Goal: Information Seeking & Learning: Learn about a topic

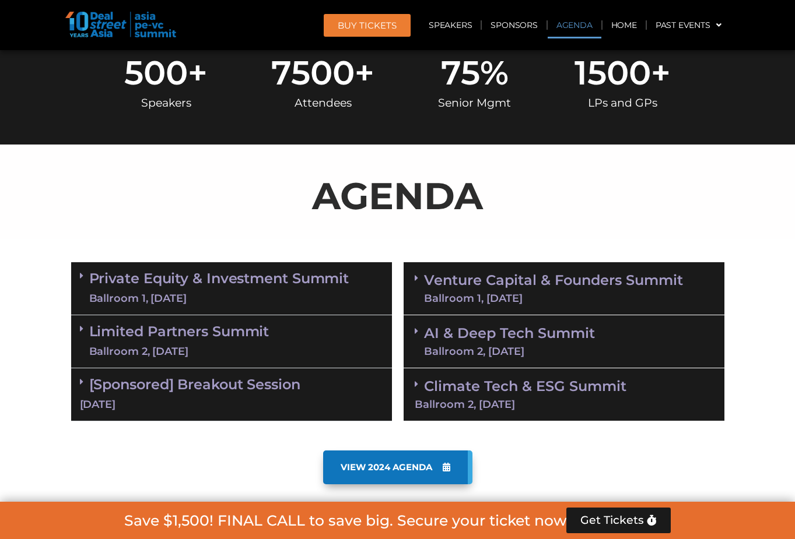
scroll to position [511, 0]
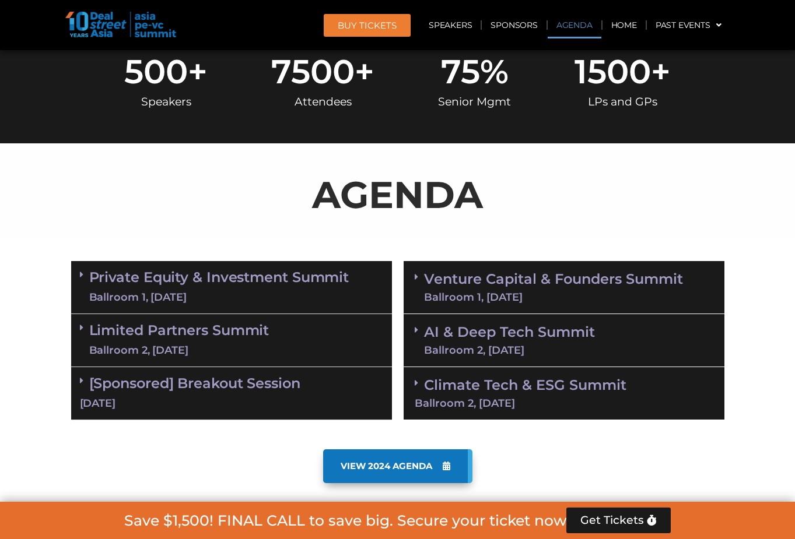
click at [536, 277] on link "Venture Capital & Founders​ Summit Ballroom 1, [DATE]" at bounding box center [553, 287] width 259 height 30
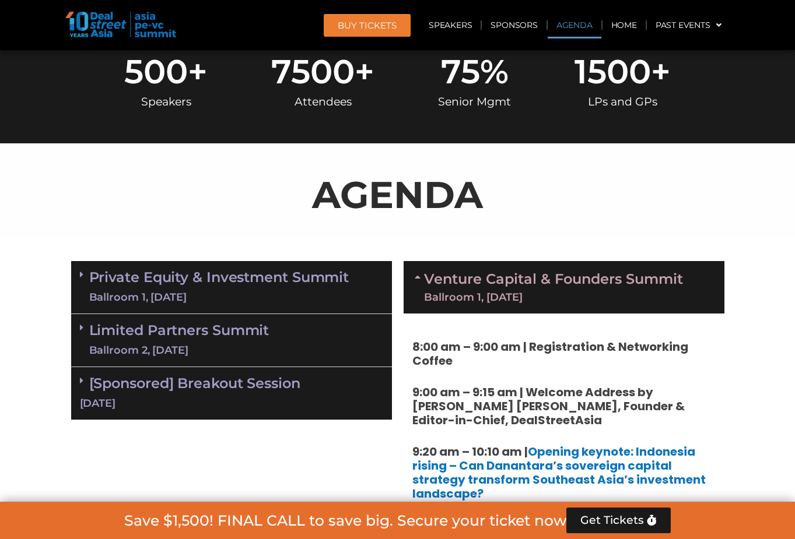
click at [299, 369] on div "[Sponsored] Breakout Session [DATE]" at bounding box center [231, 393] width 321 height 53
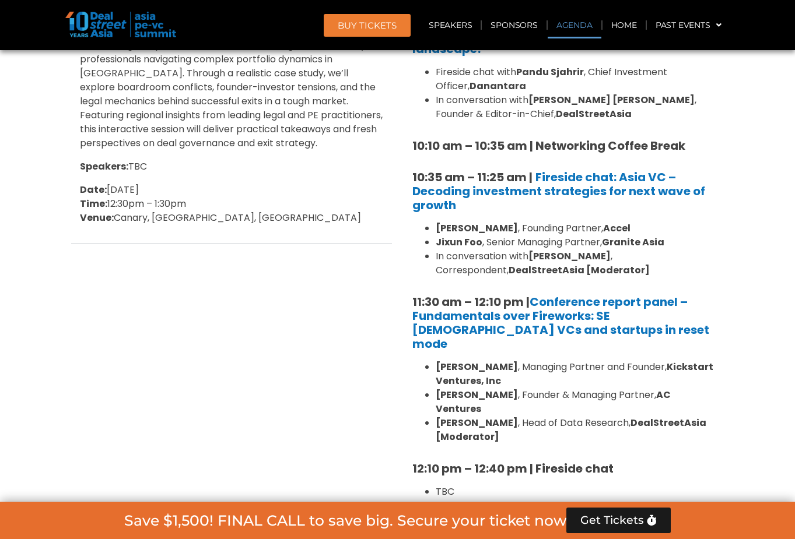
scroll to position [1041, 0]
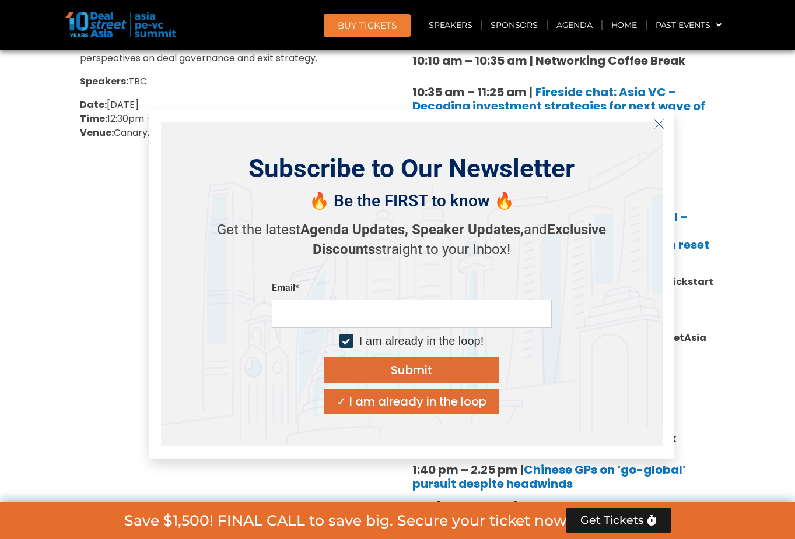
click at [655, 128] on icon "Close" at bounding box center [658, 124] width 10 height 10
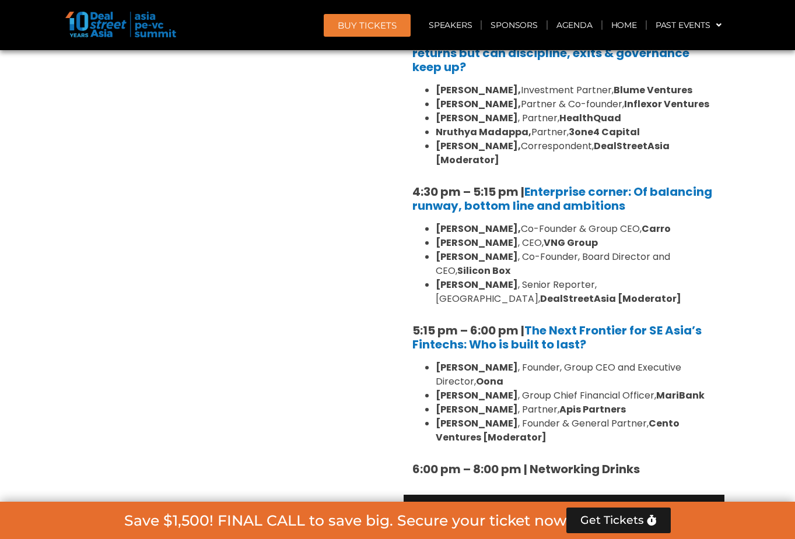
scroll to position [1884, 0]
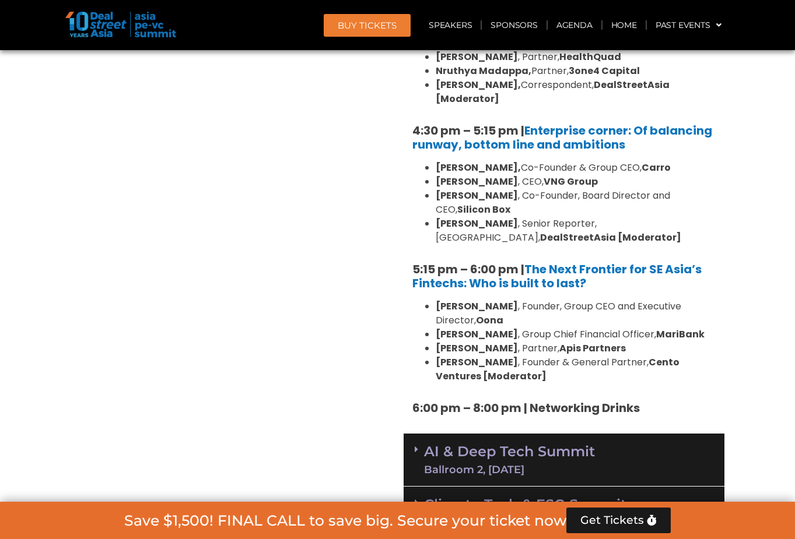
click at [614, 434] on div "AI & Deep Tech Summit Ballroom 2, [DATE]" at bounding box center [563, 460] width 321 height 53
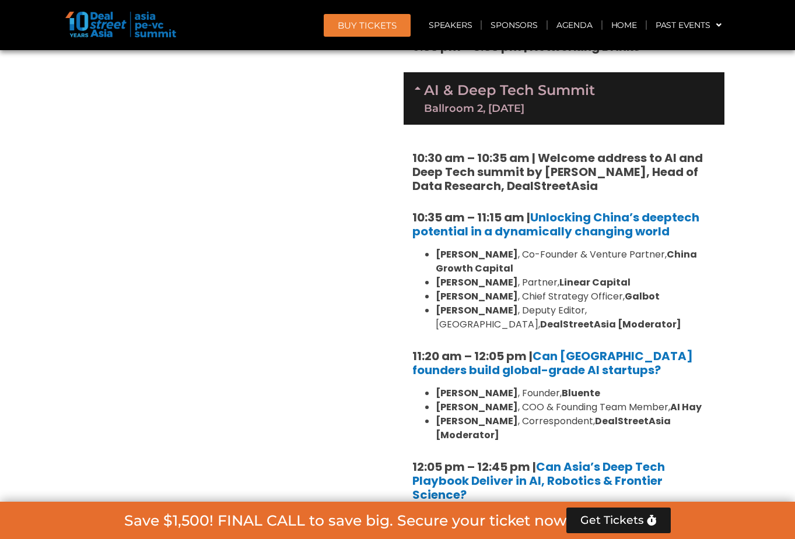
scroll to position [2494, 0]
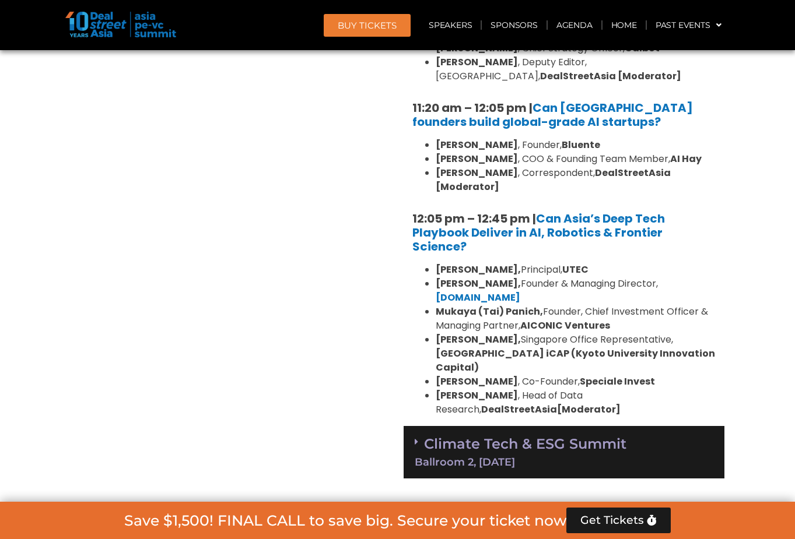
click at [495, 457] on div "Ballroom 2, [DATE]" at bounding box center [563, 462] width 298 height 10
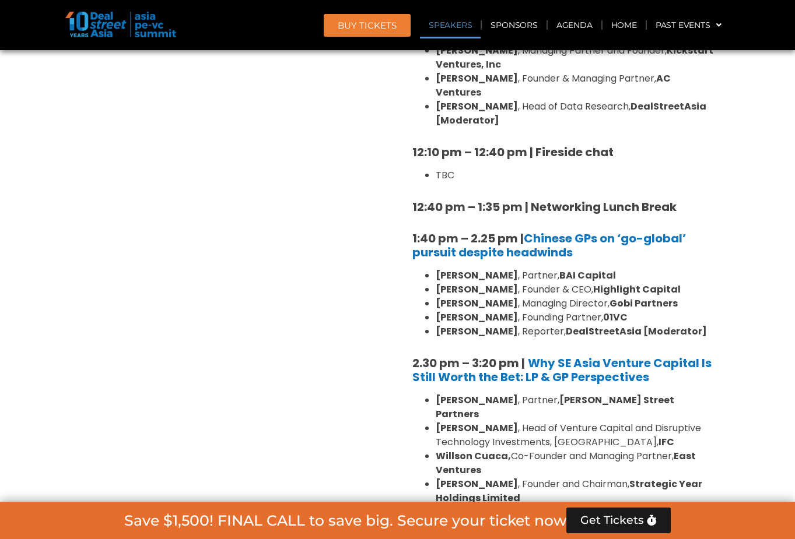
scroll to position [1329, 0]
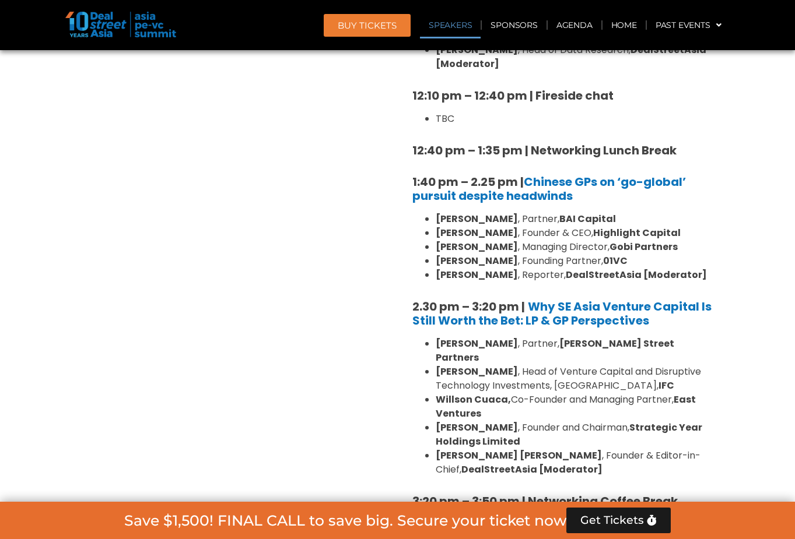
click at [478, 449] on strong "[PERSON_NAME] [PERSON_NAME]" at bounding box center [518, 455] width 166 height 13
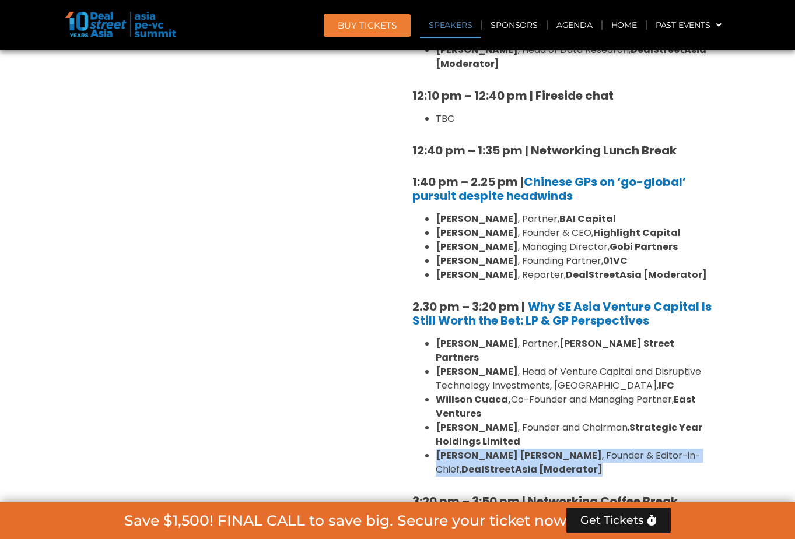
click at [478, 449] on strong "[PERSON_NAME] [PERSON_NAME]" at bounding box center [518, 455] width 166 height 13
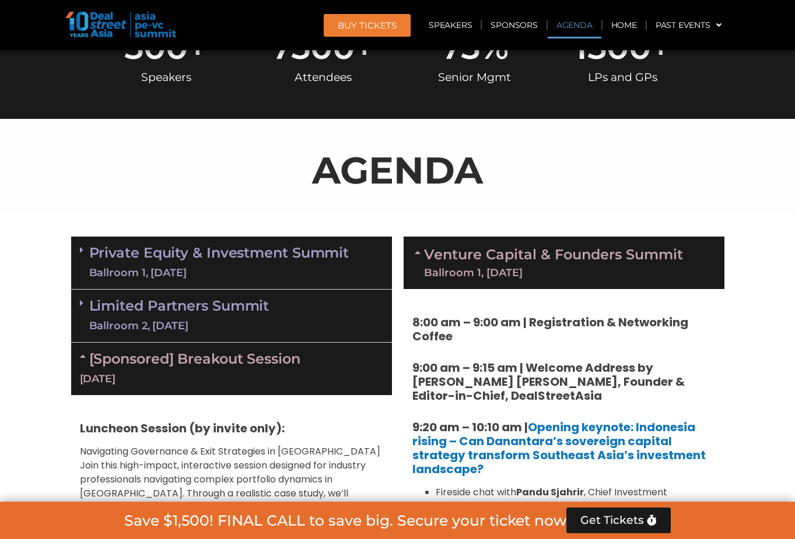
scroll to position [479, 0]
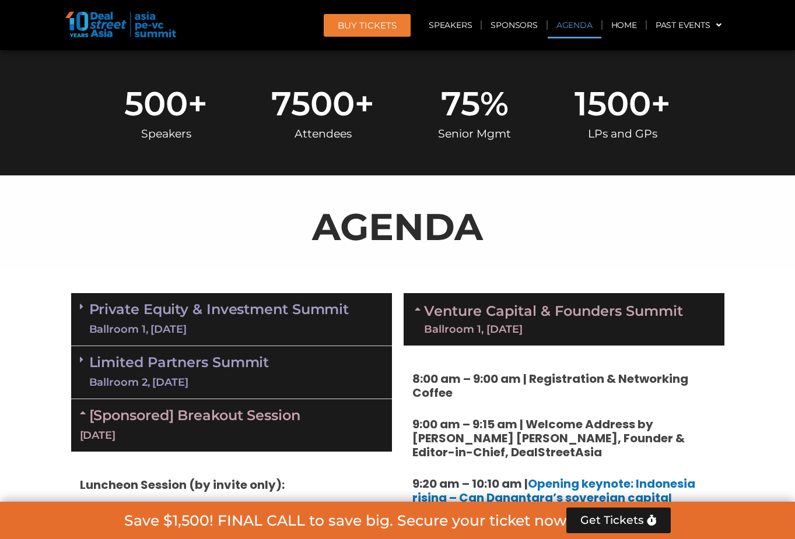
click at [300, 374] on div "Limited Partners [GEOGRAPHIC_DATA] 2, [DATE]" at bounding box center [231, 372] width 321 height 53
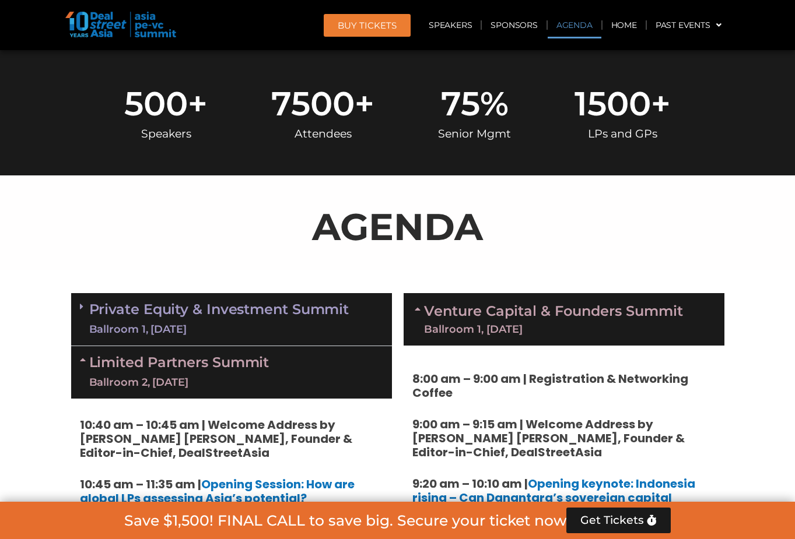
click at [300, 337] on div "Private Equity & Investment Summit Ballroom 1, [DATE]" at bounding box center [231, 319] width 321 height 53
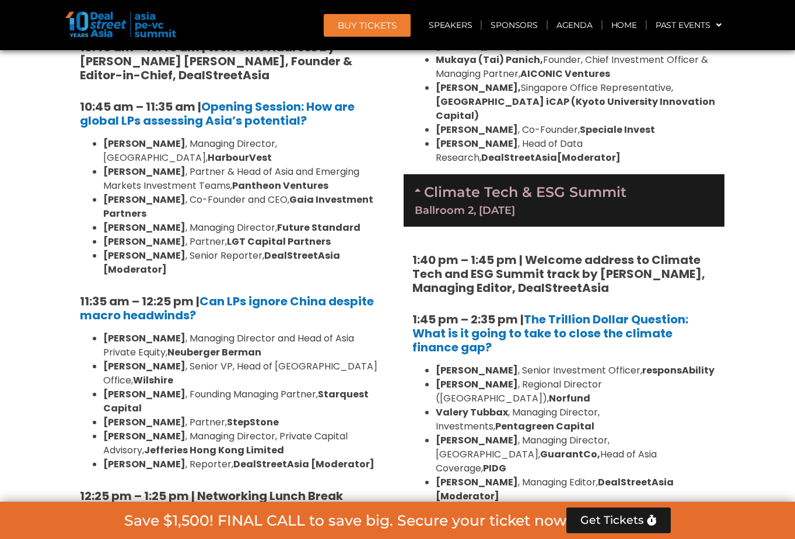
scroll to position [2804, 0]
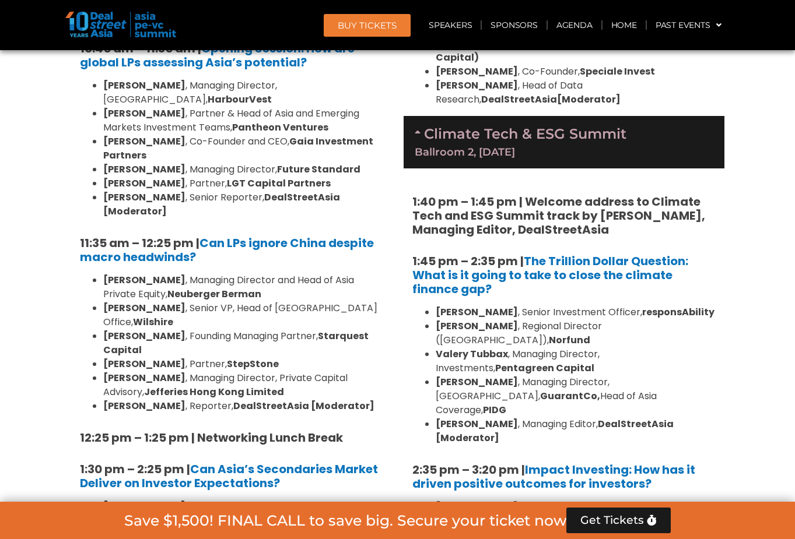
click at [296, 528] on strong "Bee Alternatives Ltd. ([MEDICAL_DATA])" at bounding box center [238, 541] width 270 height 27
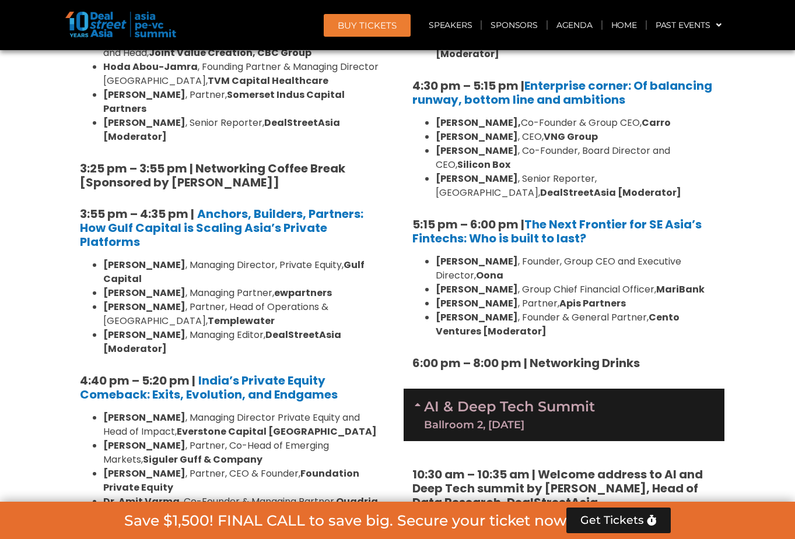
scroll to position [2034, 0]
